Goal: Navigation & Orientation: Find specific page/section

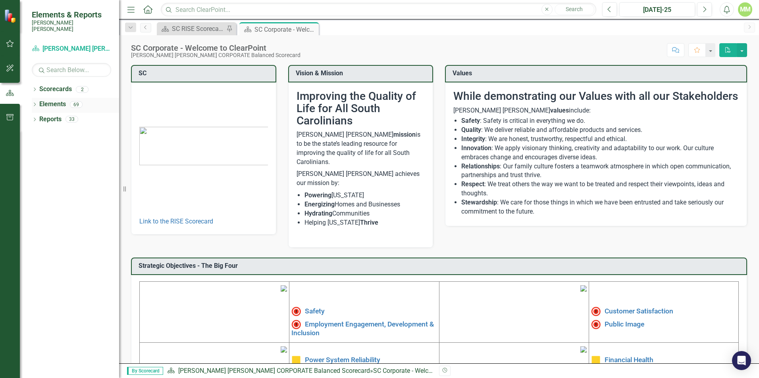
click at [36, 103] on icon "Dropdown" at bounding box center [35, 105] width 6 height 4
click at [35, 125] on div "Dropdown Objective Objectives 14 Employment Engagement, Development & Inclusion…" at bounding box center [75, 143] width 87 height 60
click at [37, 133] on icon "Dropdown" at bounding box center [39, 135] width 6 height 4
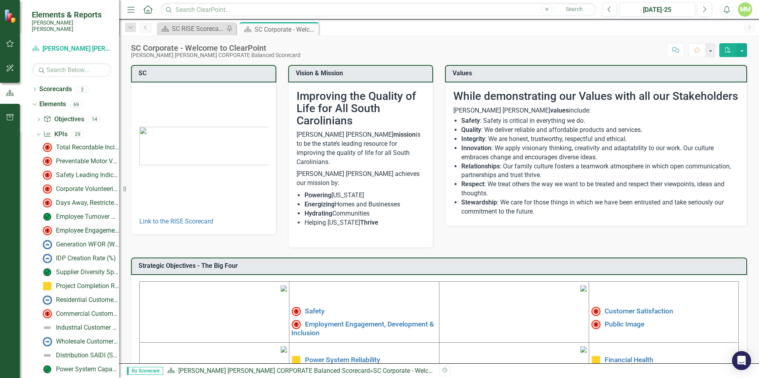
click at [79, 227] on div "Employee Engagement - %Employee Participation in Gallup Survey​" at bounding box center [87, 230] width 63 height 7
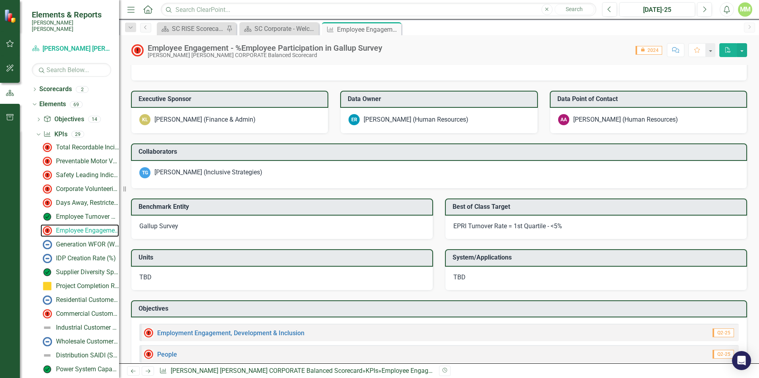
scroll to position [533, 0]
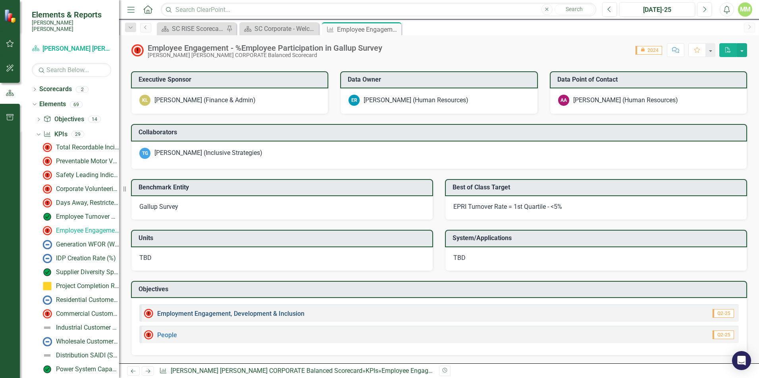
click at [229, 315] on link "Employment Engagement, Development & Inclusion" at bounding box center [230, 314] width 147 height 8
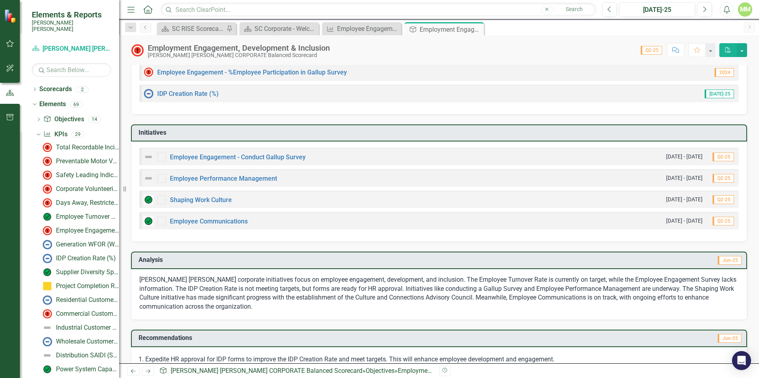
scroll to position [168, 0]
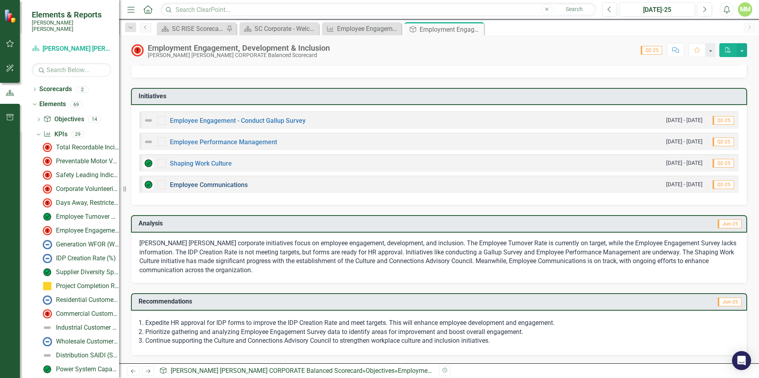
click at [222, 185] on link "Employee Communications" at bounding box center [209, 185] width 78 height 8
